Goal: Task Accomplishment & Management: Manage account settings

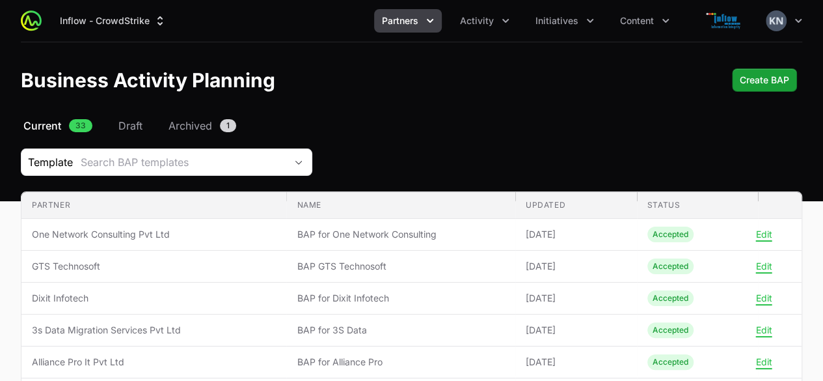
click at [579, 118] on nav "Current 33 Draft Archived 1" at bounding box center [411, 126] width 781 height 16
click at [445, 14] on ul "Partners Activity Initiatives Content" at bounding box center [525, 20] width 303 height 23
click at [435, 19] on icon "Partners menu" at bounding box center [430, 20] width 13 height 13
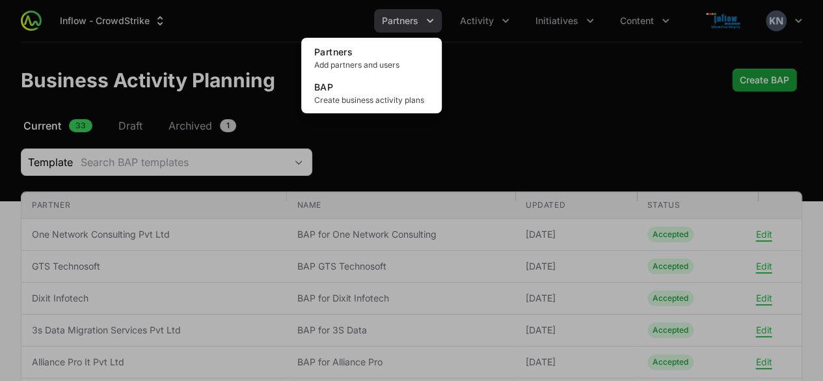
click at [497, 27] on div "Partners menu" at bounding box center [411, 190] width 823 height 381
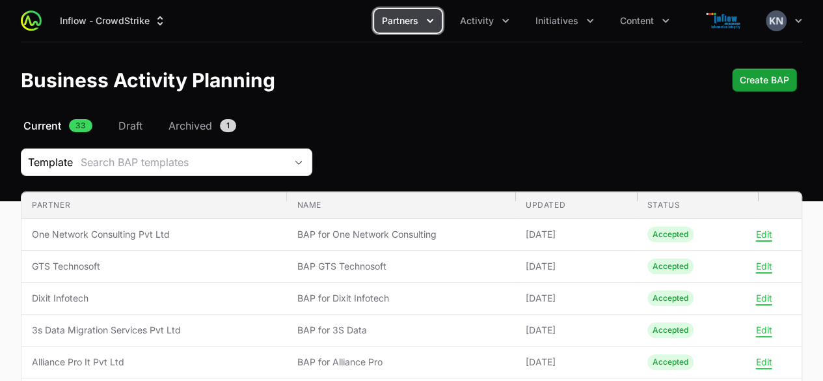
click at [497, 27] on button "Activity" at bounding box center [484, 20] width 65 height 23
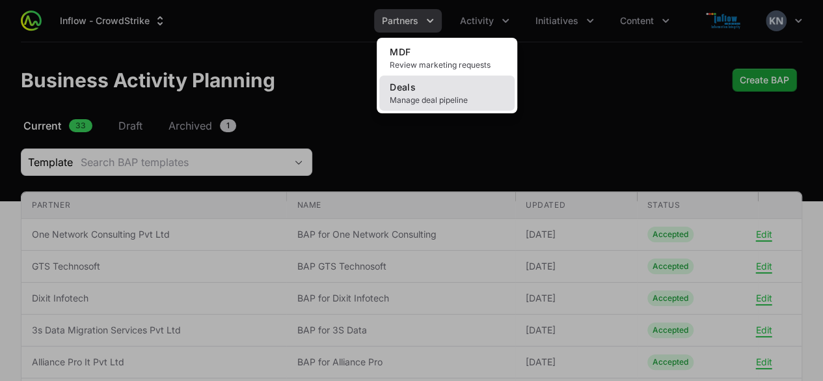
click at [442, 98] on span "Manage deal pipeline" at bounding box center [447, 100] width 115 height 10
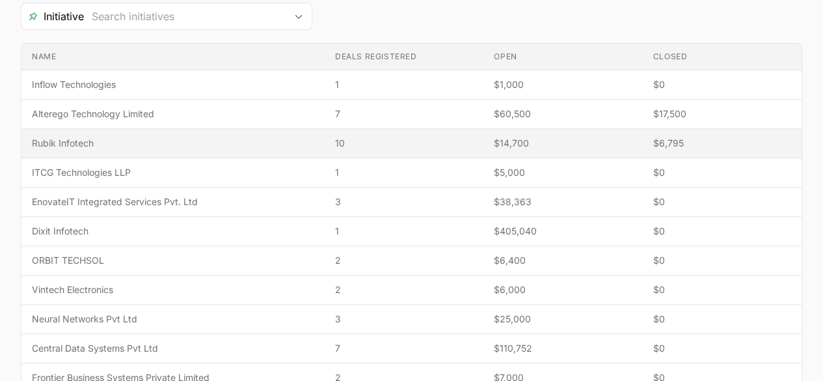
scroll to position [256, 0]
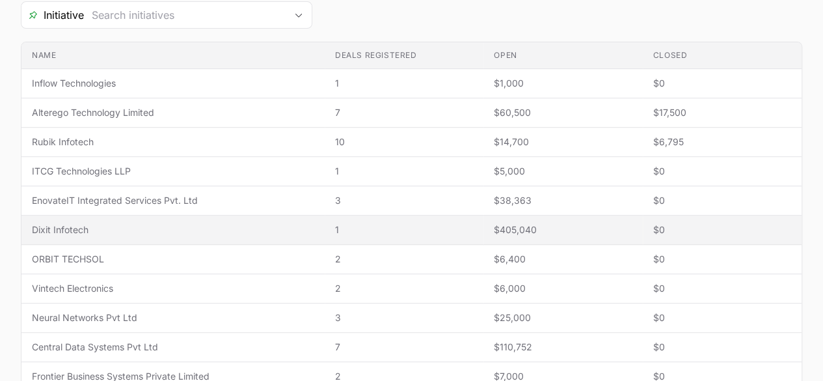
click at [179, 219] on td "Name Dixit Infotech" at bounding box center [172, 229] width 303 height 29
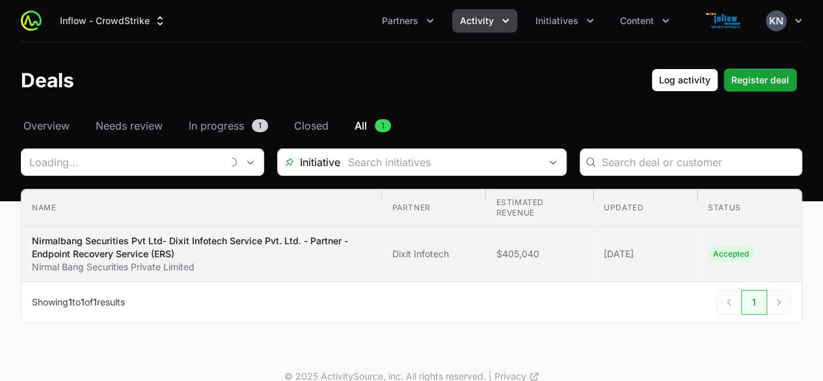
type input "Dixit Infotech"
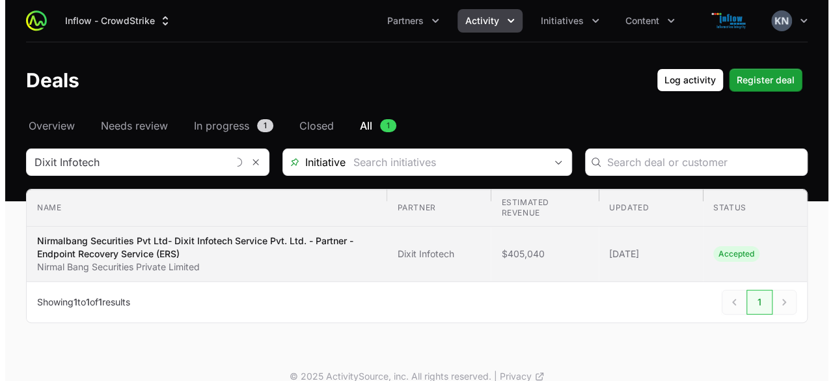
scroll to position [16, 0]
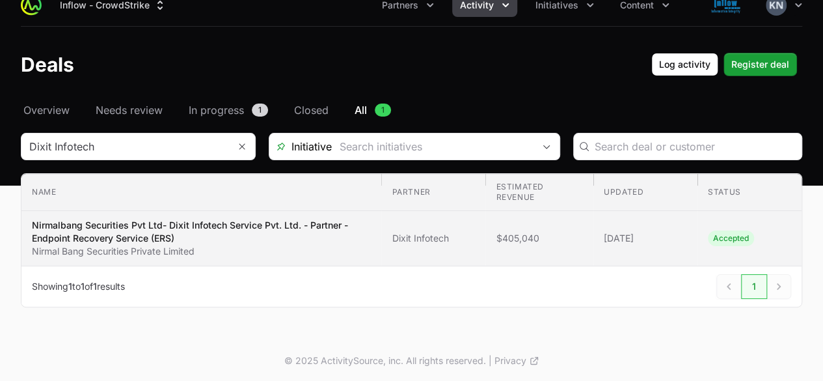
click at [442, 228] on td "Partner Dixit Infotech" at bounding box center [433, 238] width 104 height 55
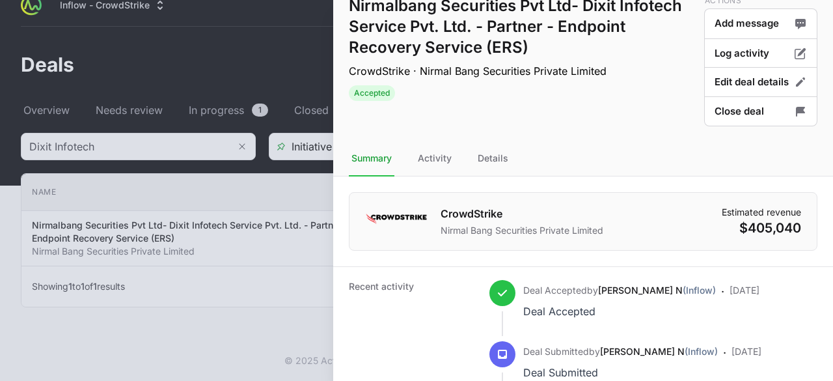
scroll to position [20, 0]
click at [719, 97] on button "Edit deal details" at bounding box center [760, 112] width 113 height 31
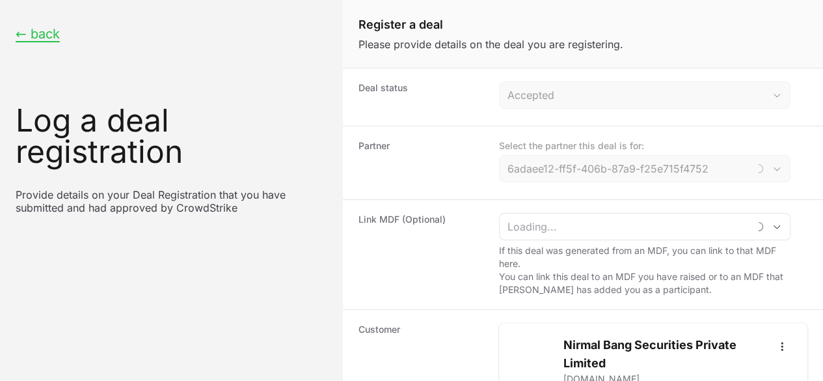
type input "Dixit Infotech"
type input "$40,000"
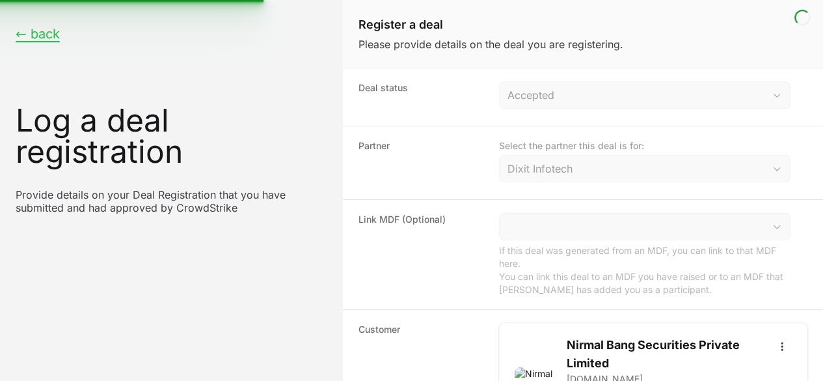
scroll to position [0, 0]
